Goal: Manage account settings

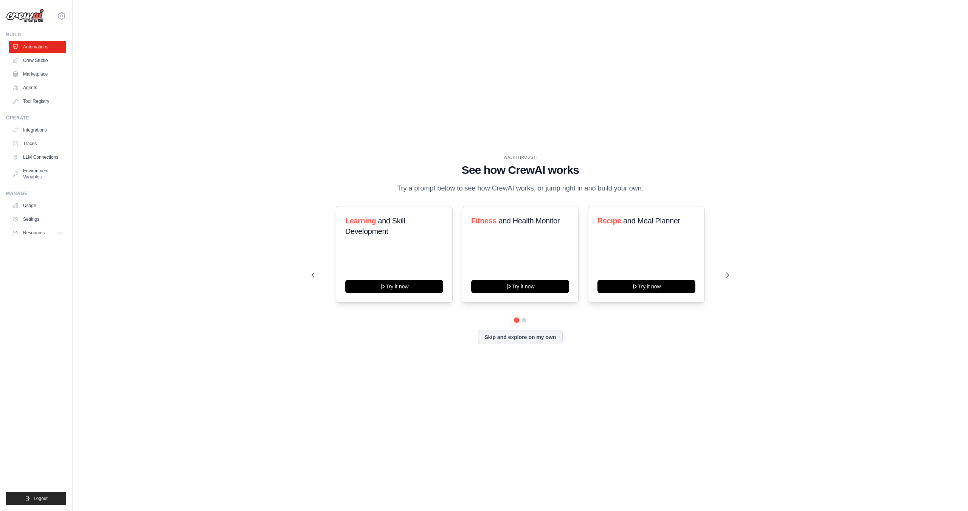
click at [47, 212] on ul "Usage Settings Resources Documentation Blog" at bounding box center [37, 219] width 57 height 39
click at [39, 207] on link "Usage" at bounding box center [38, 206] width 57 height 12
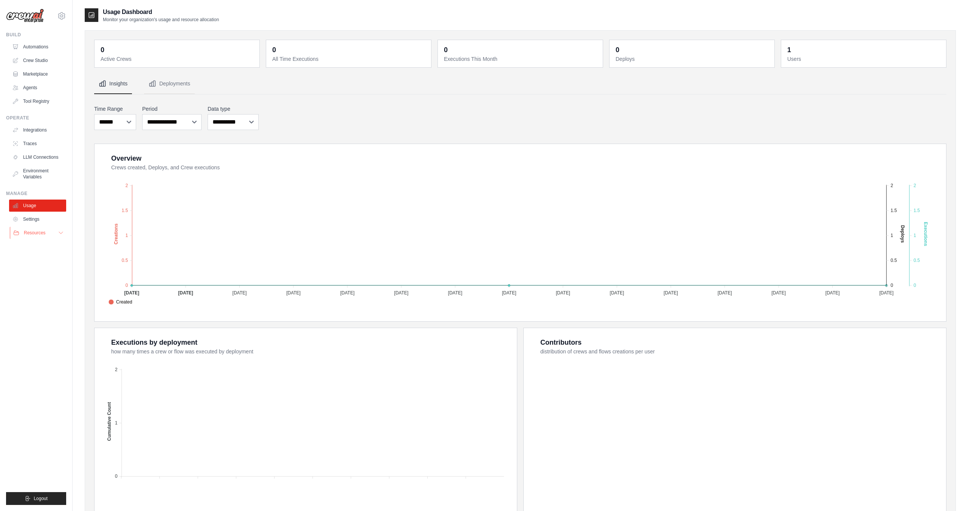
click at [64, 238] on button "Resources" at bounding box center [38, 233] width 57 height 12
click at [61, 235] on icon at bounding box center [61, 233] width 6 height 6
click at [40, 224] on link "Settings" at bounding box center [38, 219] width 57 height 12
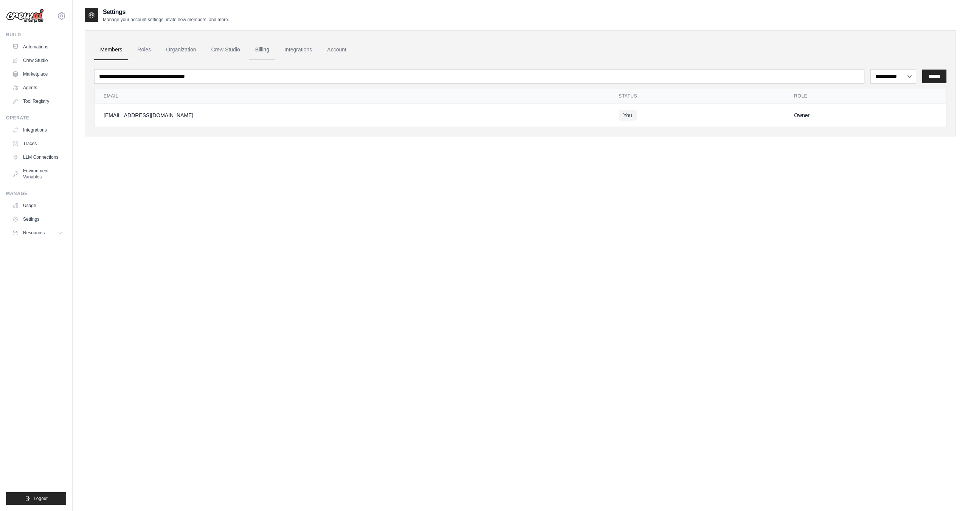
click at [262, 51] on link "Billing" at bounding box center [262, 50] width 26 height 20
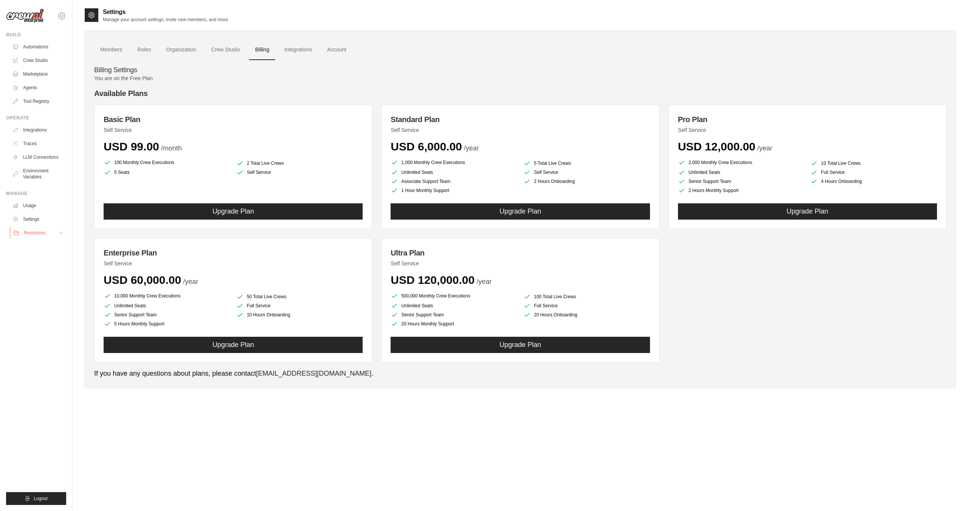
click at [61, 232] on icon at bounding box center [61, 233] width 6 height 6
click at [55, 244] on span "Documentation" at bounding box center [42, 246] width 31 height 6
